Goal: Task Accomplishment & Management: Use online tool/utility

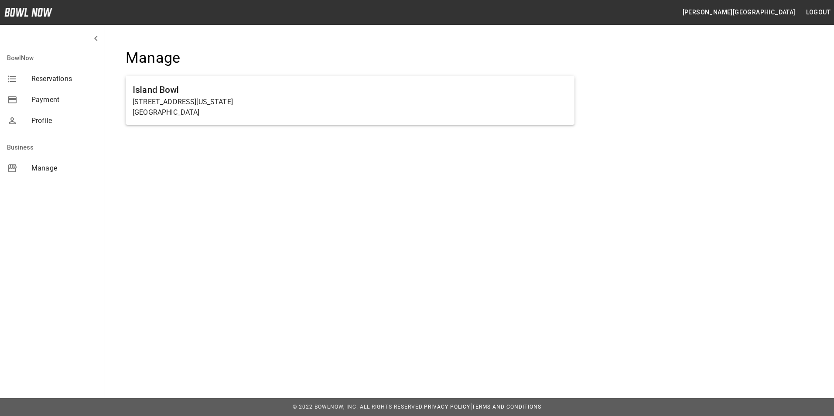
click at [74, 100] on span "Payment" at bounding box center [64, 100] width 66 height 10
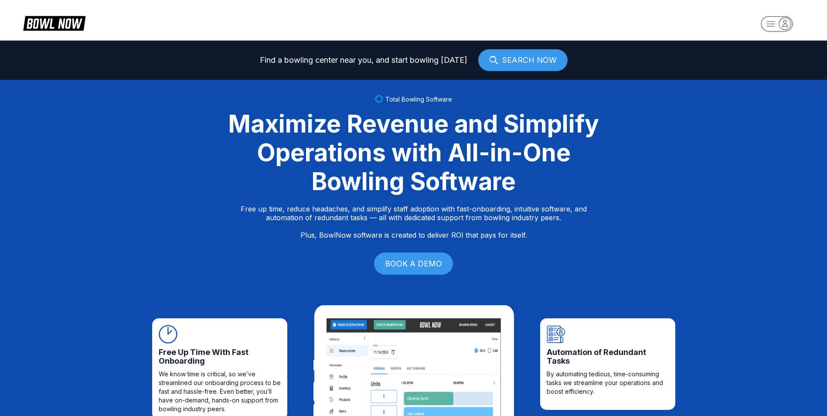
click at [783, 20] on icon "button" at bounding box center [785, 23] width 12 height 12
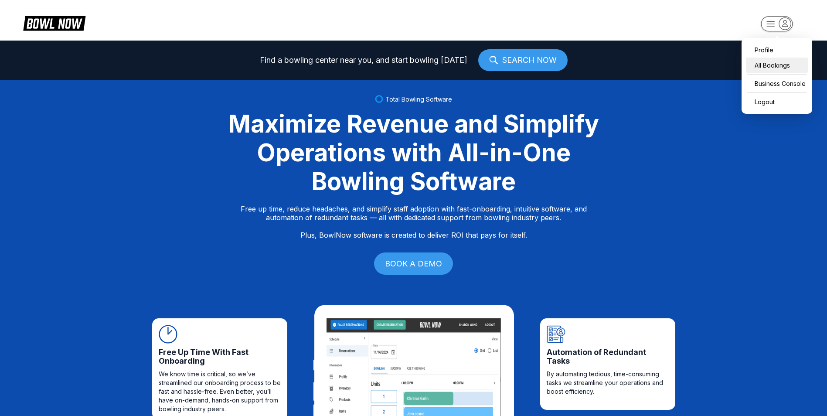
click at [765, 63] on div "All Bookings" at bounding box center [777, 65] width 62 height 15
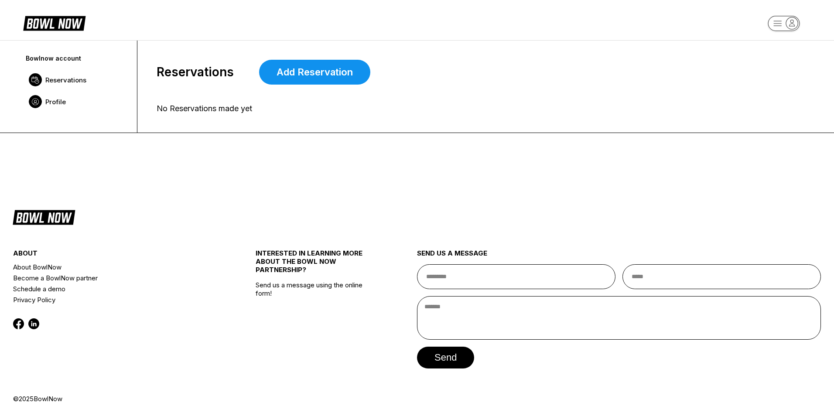
click at [64, 104] on span "Profile" at bounding box center [55, 102] width 20 height 8
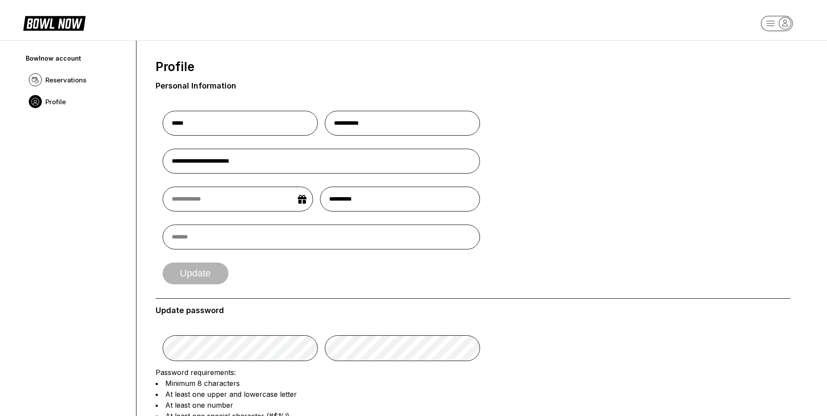
click at [72, 58] on div "Bowlnow account" at bounding box center [77, 58] width 102 height 7
click at [783, 21] on icon "button" at bounding box center [785, 23] width 12 height 12
click at [774, 81] on div "Business Console" at bounding box center [777, 82] width 62 height 15
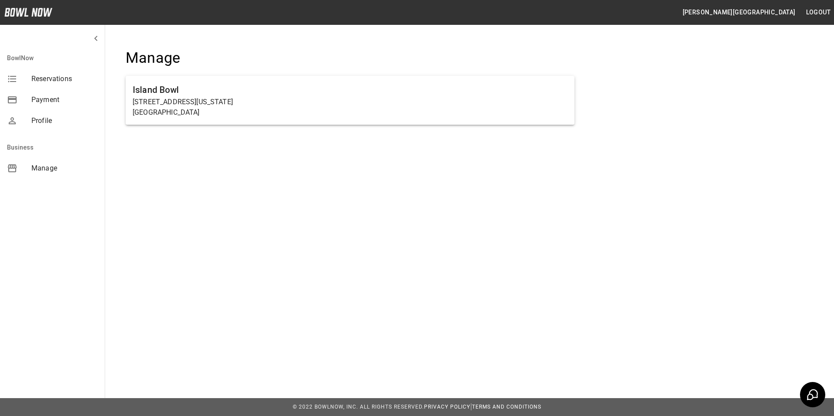
click at [49, 76] on span "Reservations" at bounding box center [64, 79] width 66 height 10
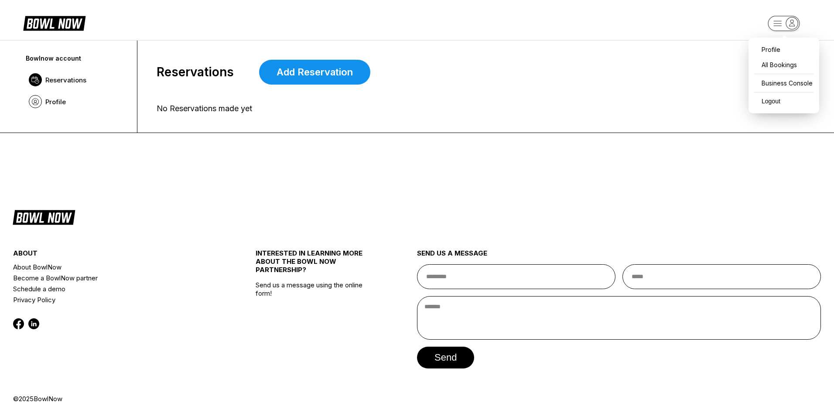
click at [780, 23] on rect "button" at bounding box center [783, 23] width 32 height 15
click at [770, 82] on div "Business Console" at bounding box center [784, 82] width 62 height 15
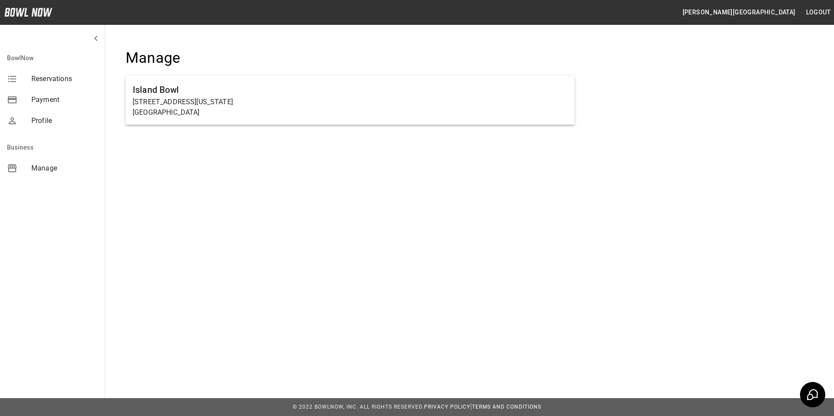
click at [34, 169] on span "Manage" at bounding box center [64, 168] width 66 height 10
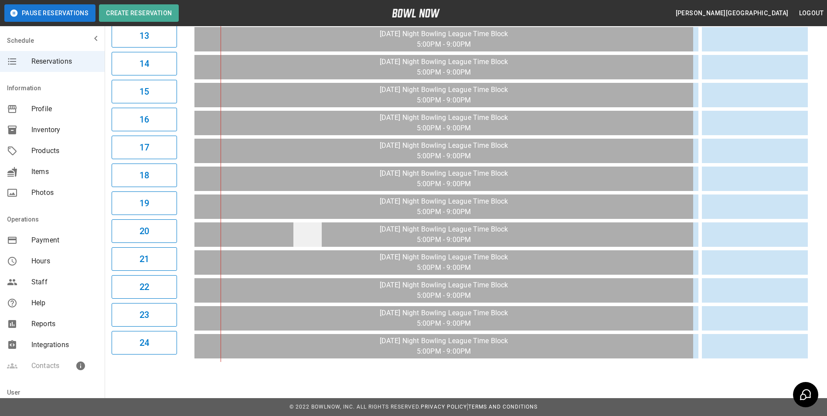
scroll to position [189, 0]
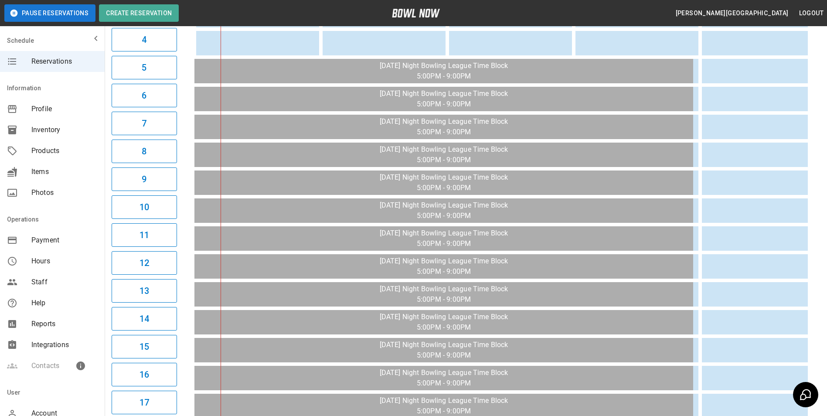
click at [44, 323] on span "Reports" at bounding box center [64, 324] width 66 height 10
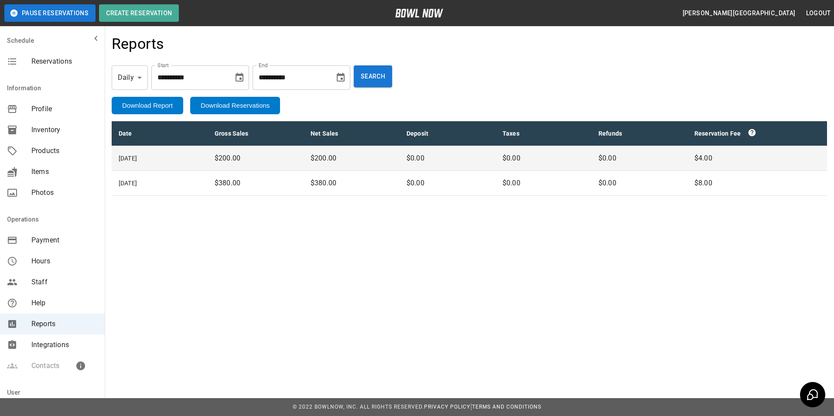
click at [138, 79] on body "**********" at bounding box center [417, 208] width 834 height 416
click at [124, 129] on li "Annually" at bounding box center [129, 133] width 41 height 16
type input "******"
click at [256, 78] on icon "Choose date, selected date is Oct 6, 2025" at bounding box center [250, 77] width 10 height 10
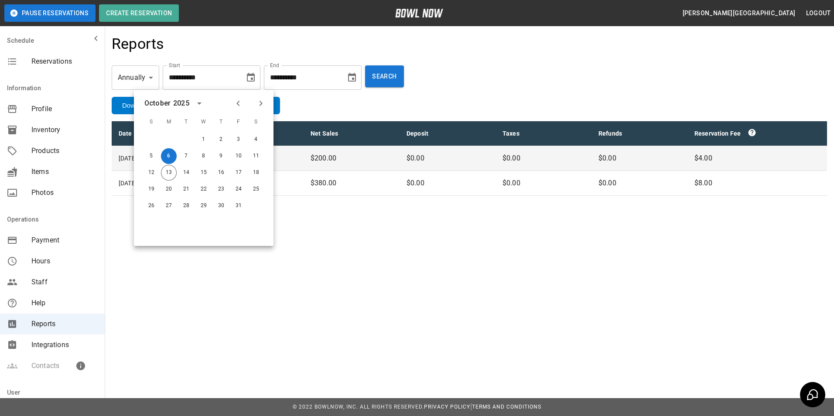
click at [238, 103] on icon "Previous month" at bounding box center [238, 103] width 10 height 10
click at [235, 104] on icon "Previous month" at bounding box center [238, 103] width 10 height 10
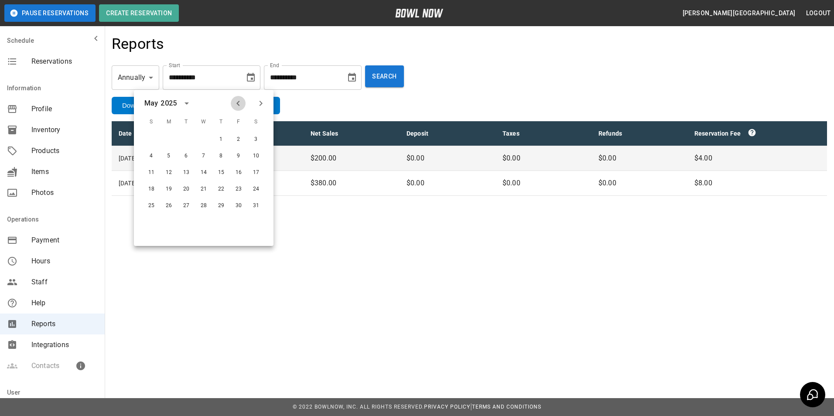
click at [235, 104] on icon "Previous month" at bounding box center [238, 103] width 10 height 10
click at [261, 104] on icon "Next month" at bounding box center [261, 103] width 10 height 10
click at [222, 136] on button "1" at bounding box center [221, 140] width 16 height 16
type input "**********"
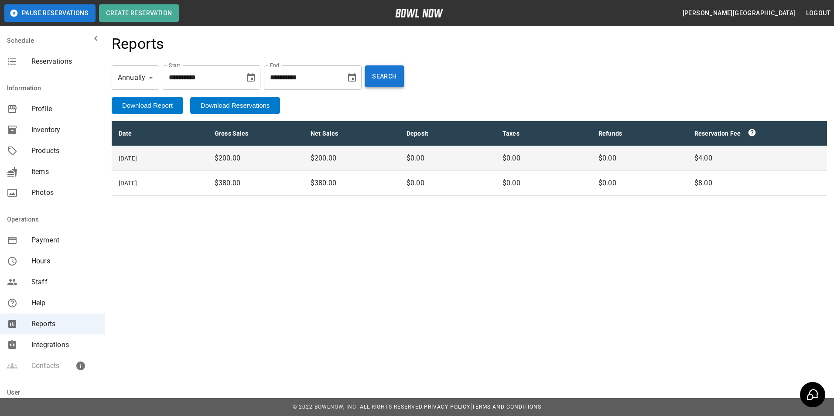
click at [400, 78] on button "Search" at bounding box center [384, 76] width 38 height 22
click at [356, 75] on icon "Choose date, selected date is Oct 13, 2025" at bounding box center [352, 77] width 8 height 9
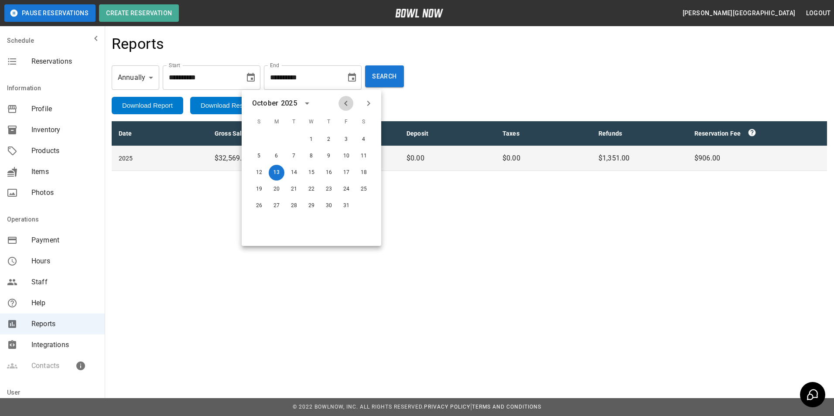
click at [345, 102] on icon "Previous month" at bounding box center [346, 103] width 10 height 10
click at [276, 137] on button "1" at bounding box center [277, 140] width 16 height 16
type input "**********"
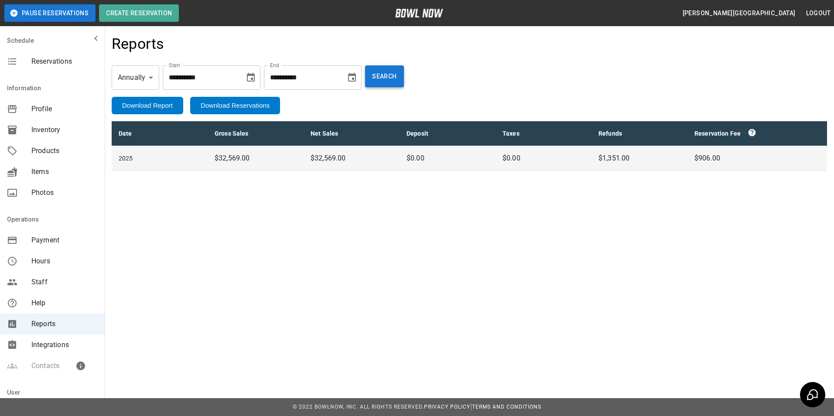
click at [398, 80] on button "Search" at bounding box center [384, 76] width 38 height 22
click at [150, 76] on body "**********" at bounding box center [417, 208] width 834 height 416
click at [137, 112] on li "Monthly" at bounding box center [135, 117] width 47 height 16
type input "*****"
click at [354, 75] on icon "Choose date, selected date is Sep 1, 2025" at bounding box center [350, 77] width 8 height 9
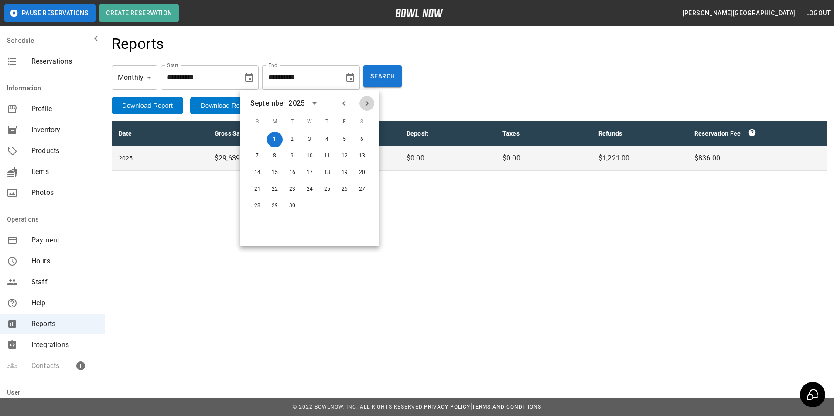
click at [367, 102] on icon "Next month" at bounding box center [366, 103] width 3 height 5
click at [276, 172] on button "13" at bounding box center [275, 173] width 16 height 16
type input "**********"
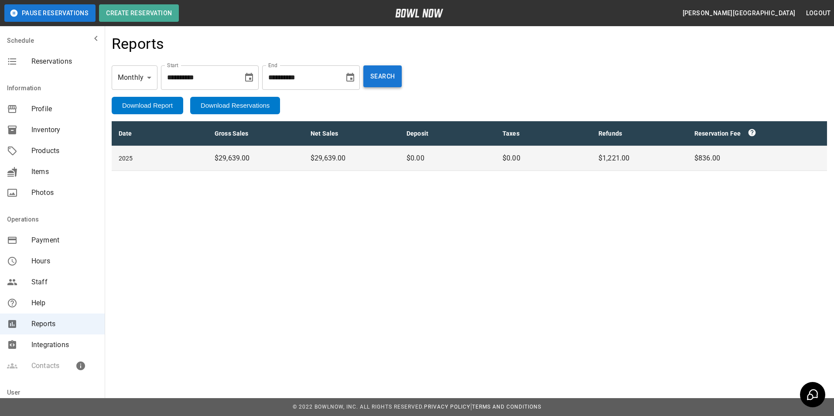
click at [402, 72] on button "Search" at bounding box center [382, 76] width 38 height 22
